Goal: Task Accomplishment & Management: Manage account settings

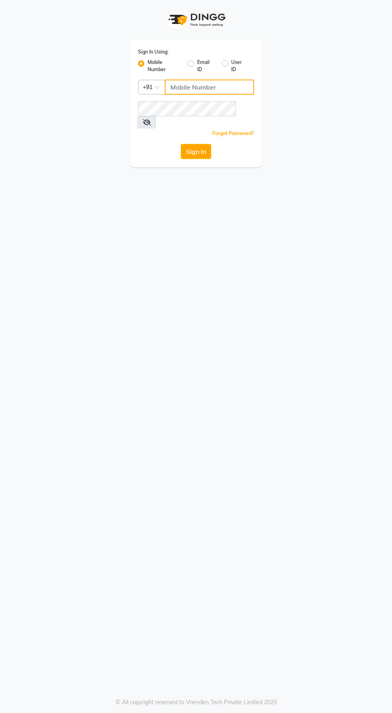
click at [183, 87] on input "Username" at bounding box center [209, 87] width 89 height 15
type input "9974346195"
click at [181, 144] on button "Sign In" at bounding box center [196, 151] width 30 height 15
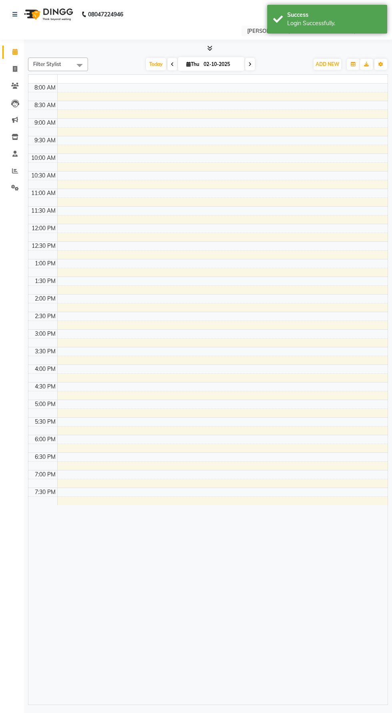
select select "en"
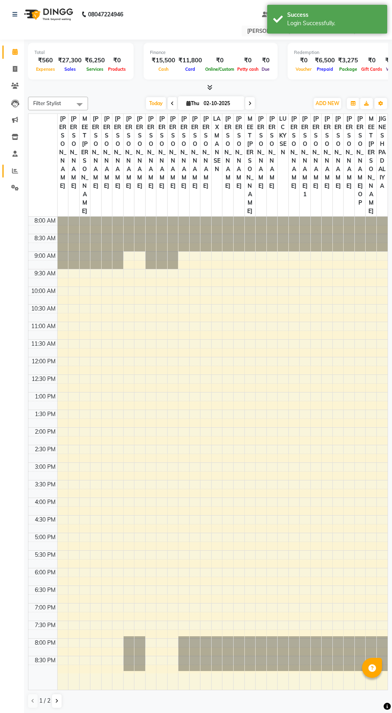
click at [21, 171] on span at bounding box center [15, 171] width 14 height 9
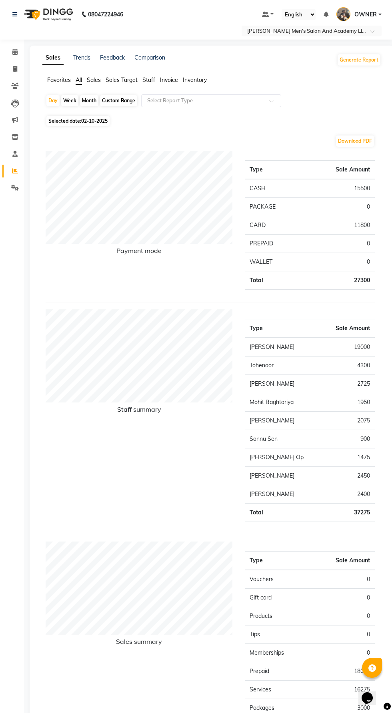
click at [368, 10] on span "OWNER" at bounding box center [365, 14] width 22 height 8
click at [339, 54] on link "Sign out" at bounding box center [340, 57] width 73 height 12
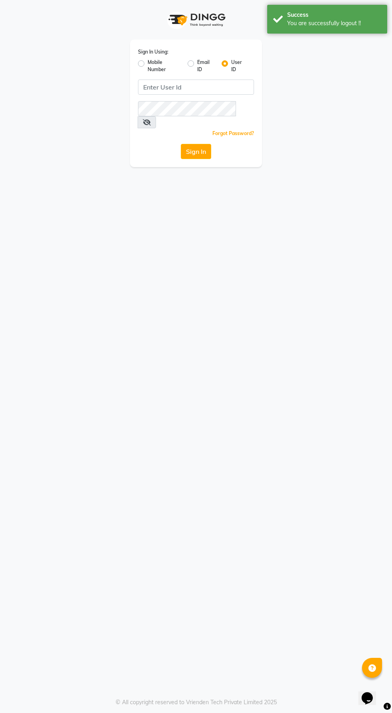
click at [148, 64] on label "Mobile Number" at bounding box center [165, 66] width 34 height 14
click at [148, 64] on input "Mobile Number" at bounding box center [150, 61] width 5 height 5
radio input "true"
radio input "false"
click at [199, 69] on label "Email ID" at bounding box center [206, 66] width 18 height 14
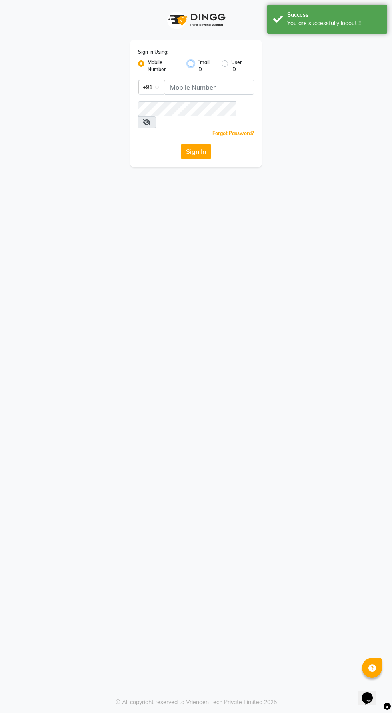
click at [199, 64] on input "Email ID" at bounding box center [199, 61] width 5 height 5
radio input "true"
click at [148, 64] on label "Mobile Number" at bounding box center [165, 66] width 34 height 14
click at [148, 64] on input "Mobile Number" at bounding box center [150, 61] width 5 height 5
radio input "true"
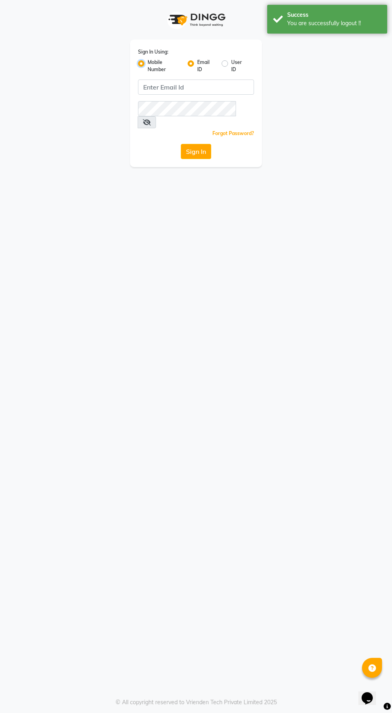
radio input "false"
click at [203, 87] on input "Username" at bounding box center [209, 87] width 89 height 15
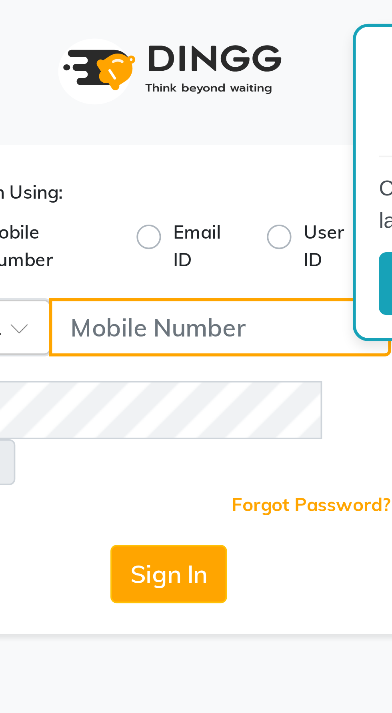
type input "9129176876"
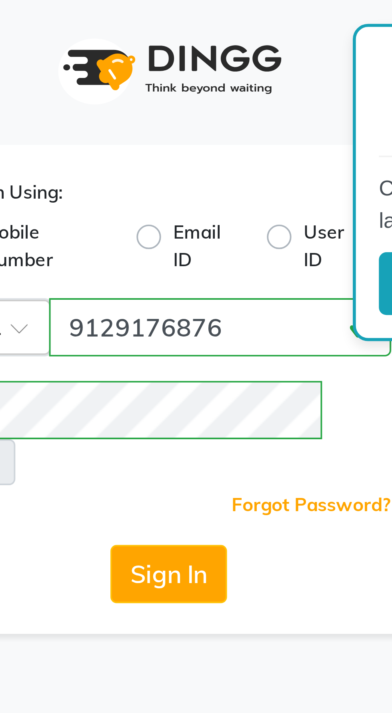
click at [200, 144] on button "Sign In" at bounding box center [196, 151] width 30 height 15
